Goal: Task Accomplishment & Management: Understand process/instructions

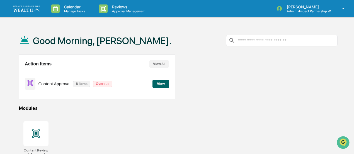
scroll to position [26, 0]
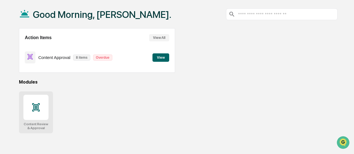
click at [39, 105] on icon at bounding box center [36, 107] width 9 height 9
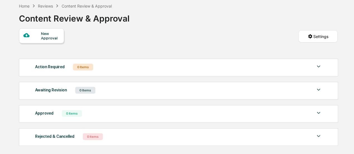
scroll to position [52, 0]
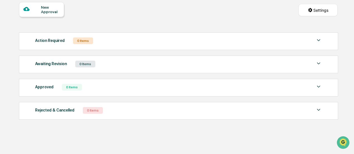
click at [115, 109] on div "Rejected & Cancelled 0 Items" at bounding box center [178, 110] width 287 height 8
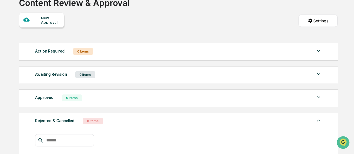
scroll to position [0, 0]
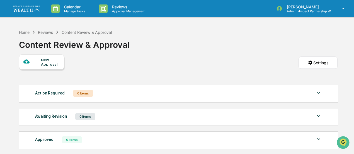
click at [36, 8] on img at bounding box center [26, 9] width 27 height 6
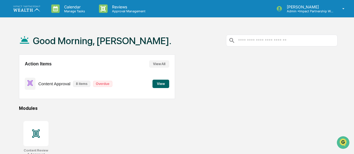
click at [165, 85] on button "View" at bounding box center [161, 83] width 17 height 8
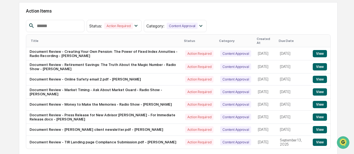
scroll to position [75, 0]
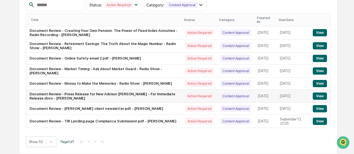
click at [318, 95] on button "View" at bounding box center [320, 95] width 14 height 7
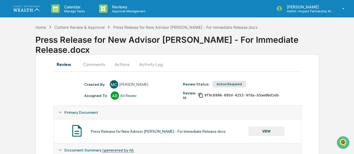
click at [203, 97] on icon at bounding box center [200, 95] width 5 height 5
click at [91, 67] on button "Comments" at bounding box center [94, 63] width 31 height 13
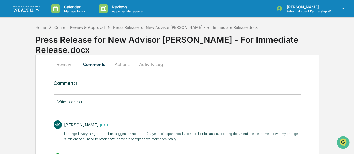
click at [56, 62] on button "Review" at bounding box center [66, 63] width 25 height 13
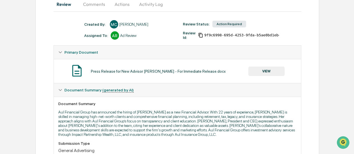
scroll to position [60, 0]
click at [262, 69] on button "VIEW" at bounding box center [267, 70] width 36 height 9
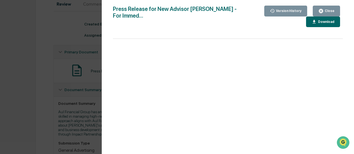
click at [293, 10] on div "Version History" at bounding box center [288, 11] width 27 height 4
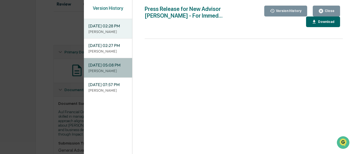
click at [102, 68] on span "09/04/2025, 05:08 PM" at bounding box center [107, 65] width 39 height 6
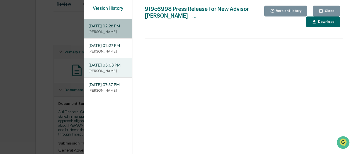
click at [111, 29] on span "09/09/2025, 02:28 PM" at bounding box center [107, 26] width 39 height 6
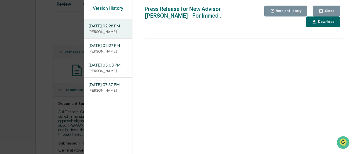
click at [326, 11] on div "Close" at bounding box center [329, 11] width 11 height 4
